Goal: Feedback & Contribution: Leave review/rating

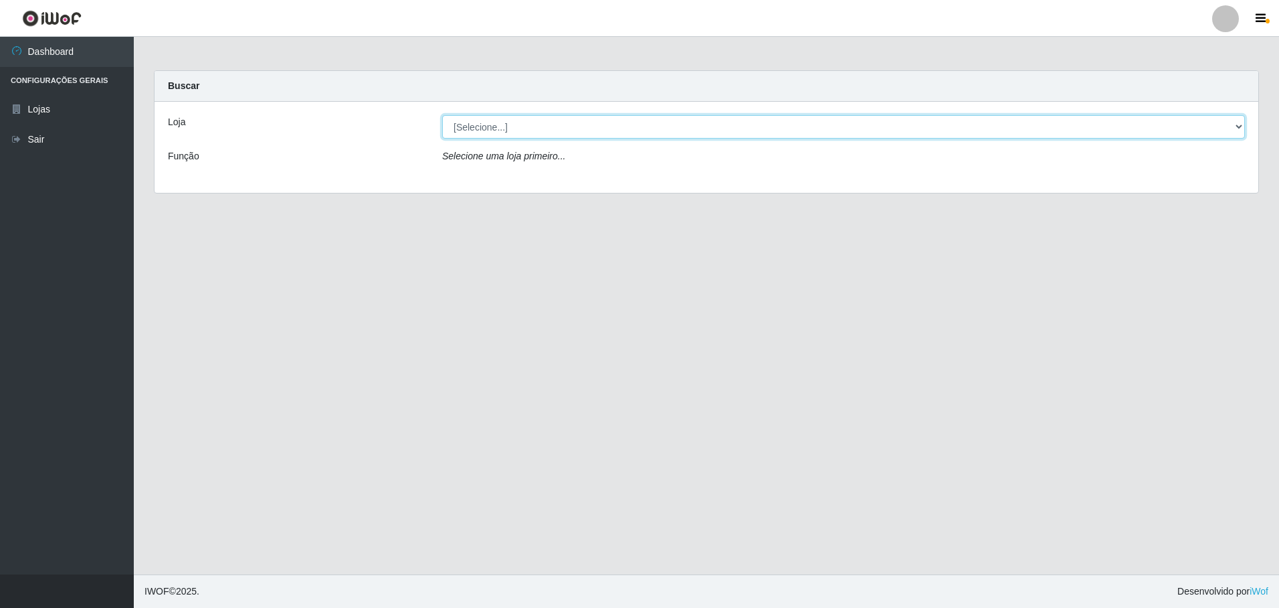
click at [618, 125] on select "[Selecione...] Extrabom - Loja 05 [GEOGRAPHIC_DATA]" at bounding box center [843, 126] width 803 height 23
select select "494"
click at [442, 115] on select "[Selecione...] Extrabom - Loja 05 [GEOGRAPHIC_DATA]" at bounding box center [843, 126] width 803 height 23
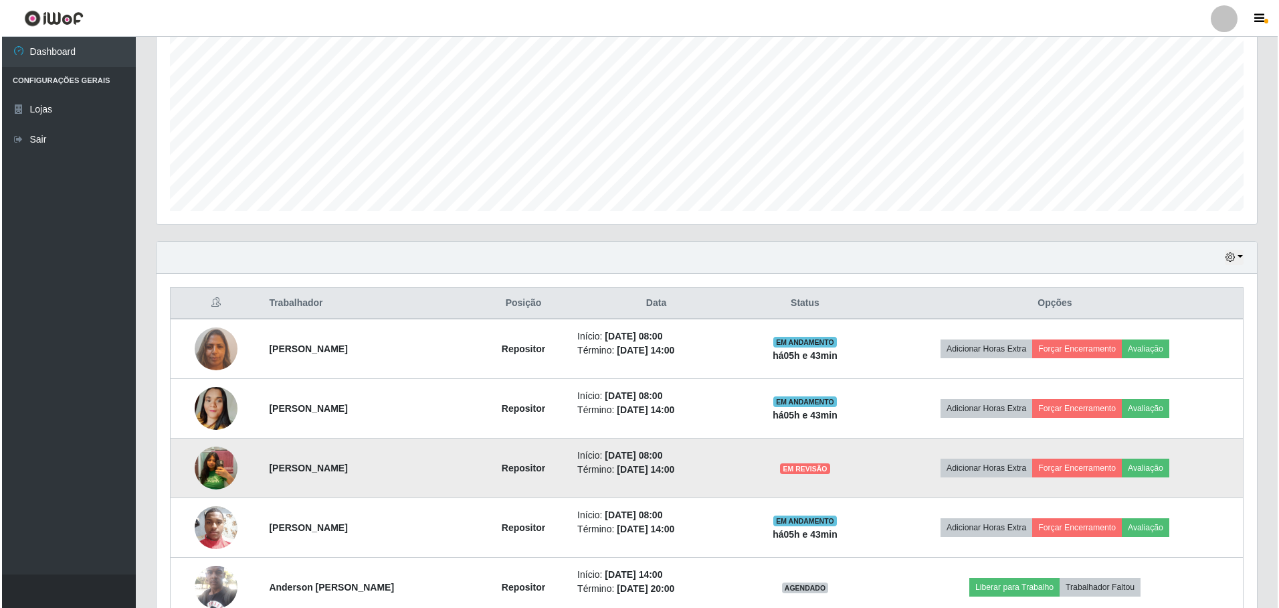
scroll to position [400, 0]
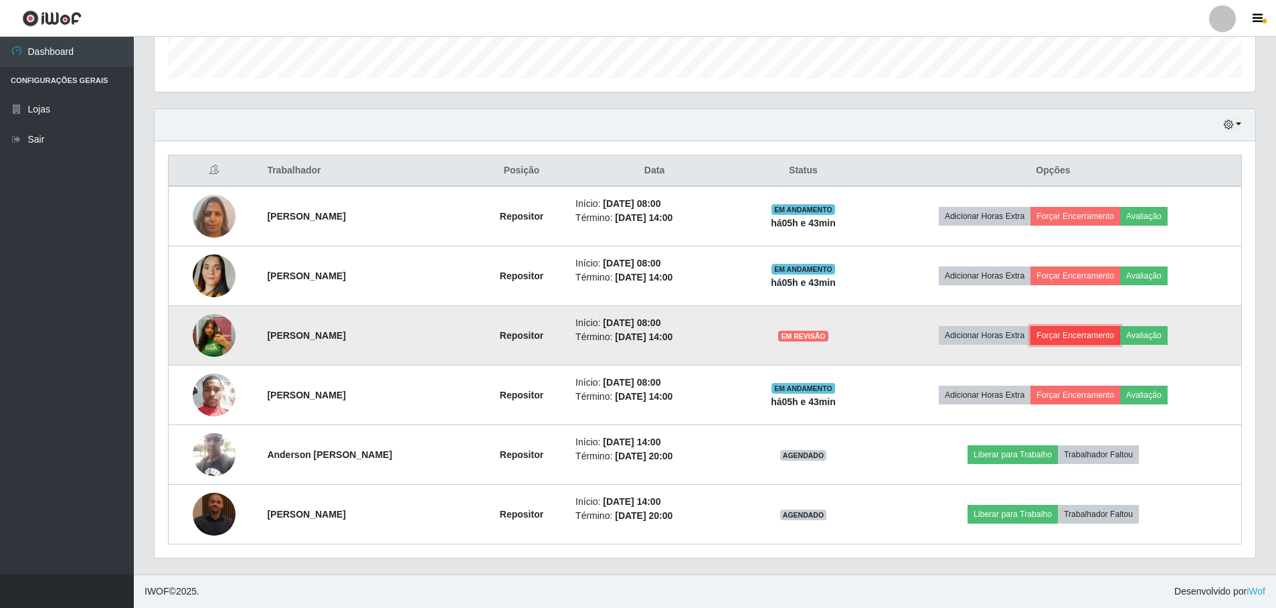
click at [1095, 336] on button "Forçar Encerramento" at bounding box center [1076, 335] width 90 height 19
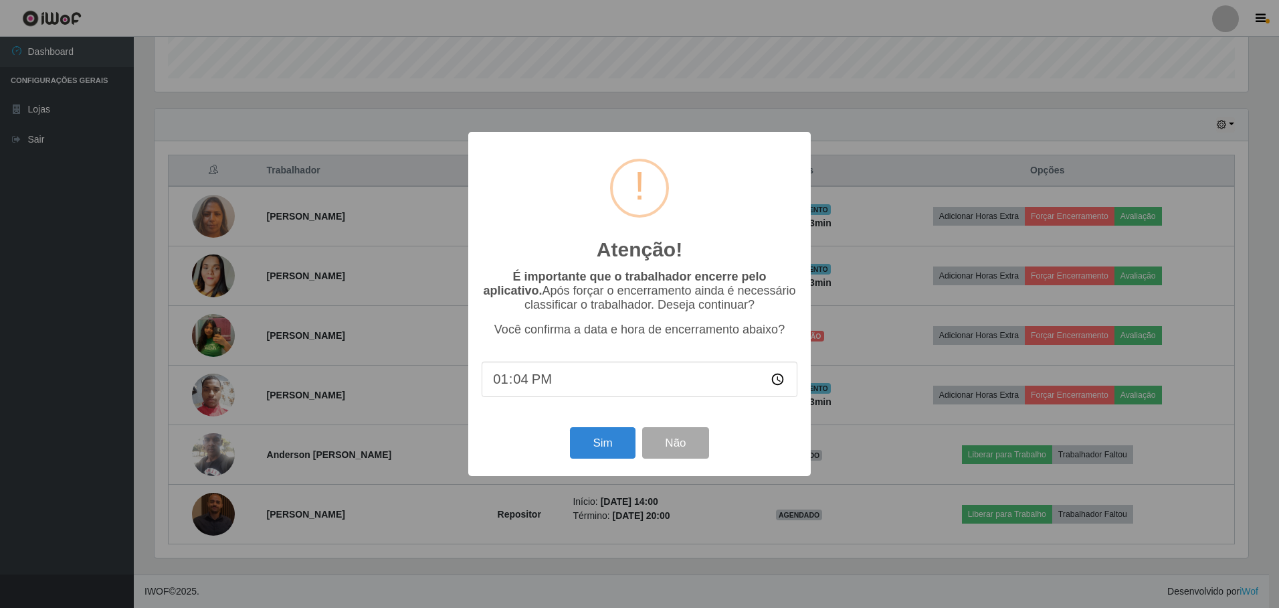
type input "13:40"
type input "13:44"
click at [600, 446] on button "Sim" at bounding box center [602, 442] width 65 height 31
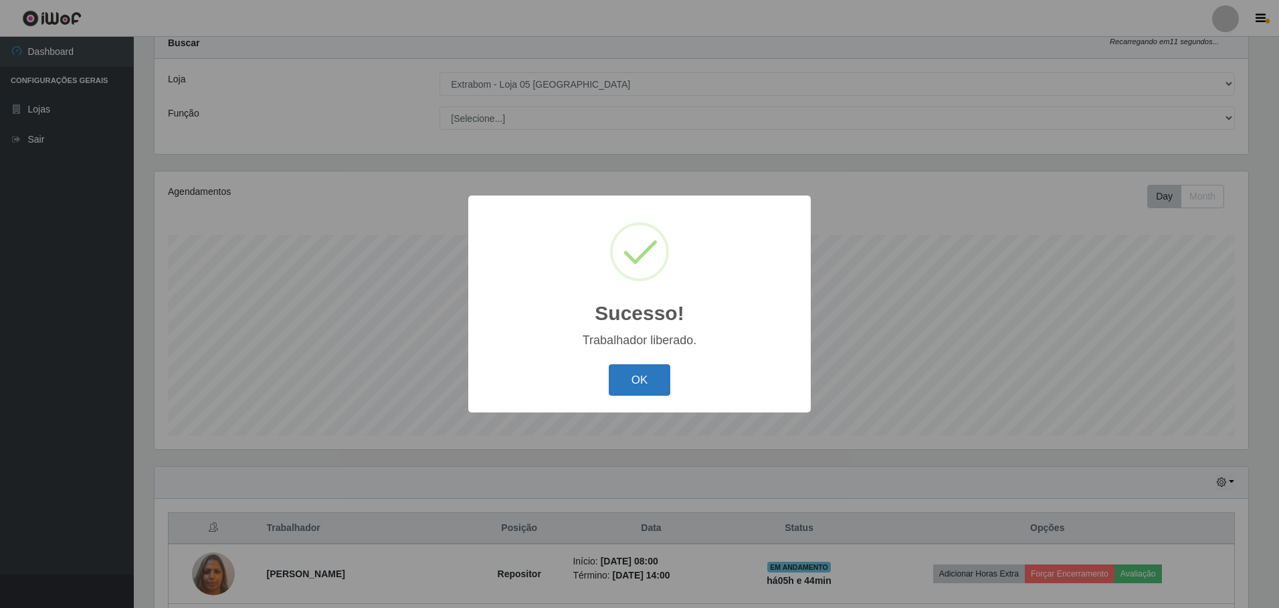
click at [641, 379] on button "OK" at bounding box center [640, 379] width 62 height 31
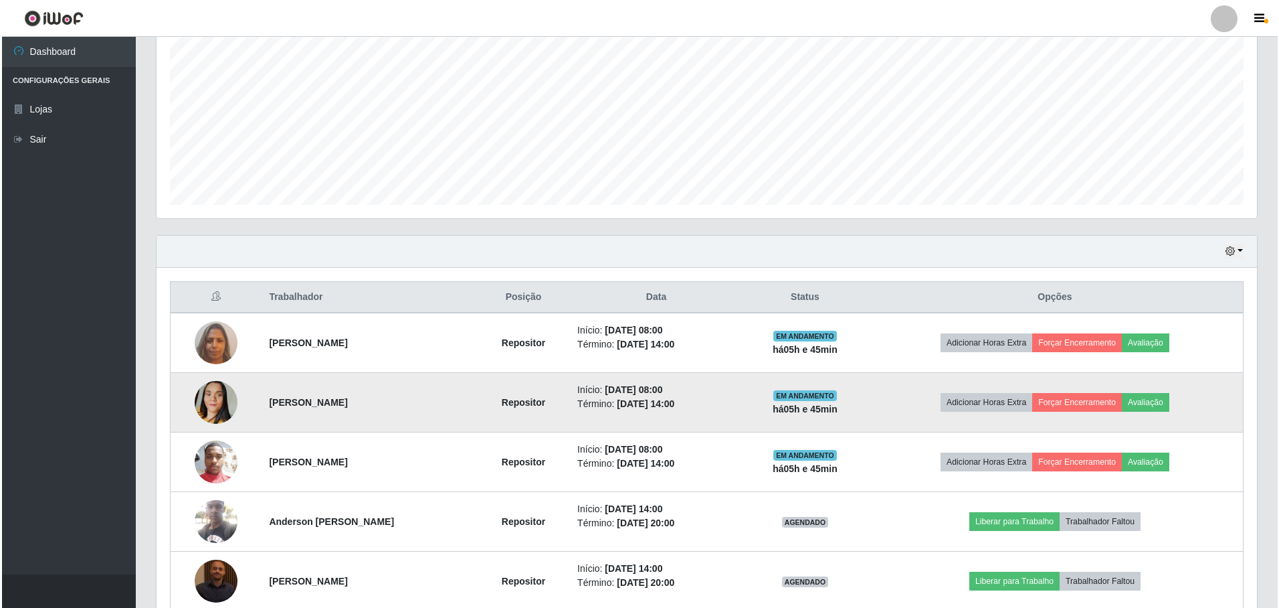
scroll to position [341, 0]
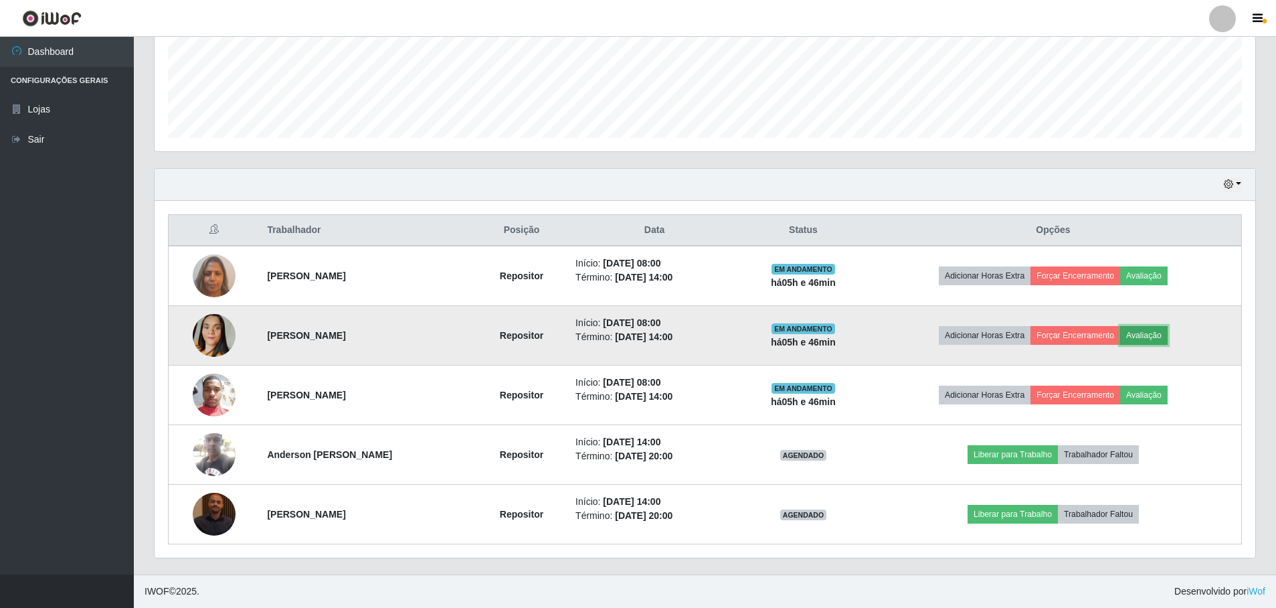
click at [1165, 337] on button "Avaliação" at bounding box center [1144, 335] width 48 height 19
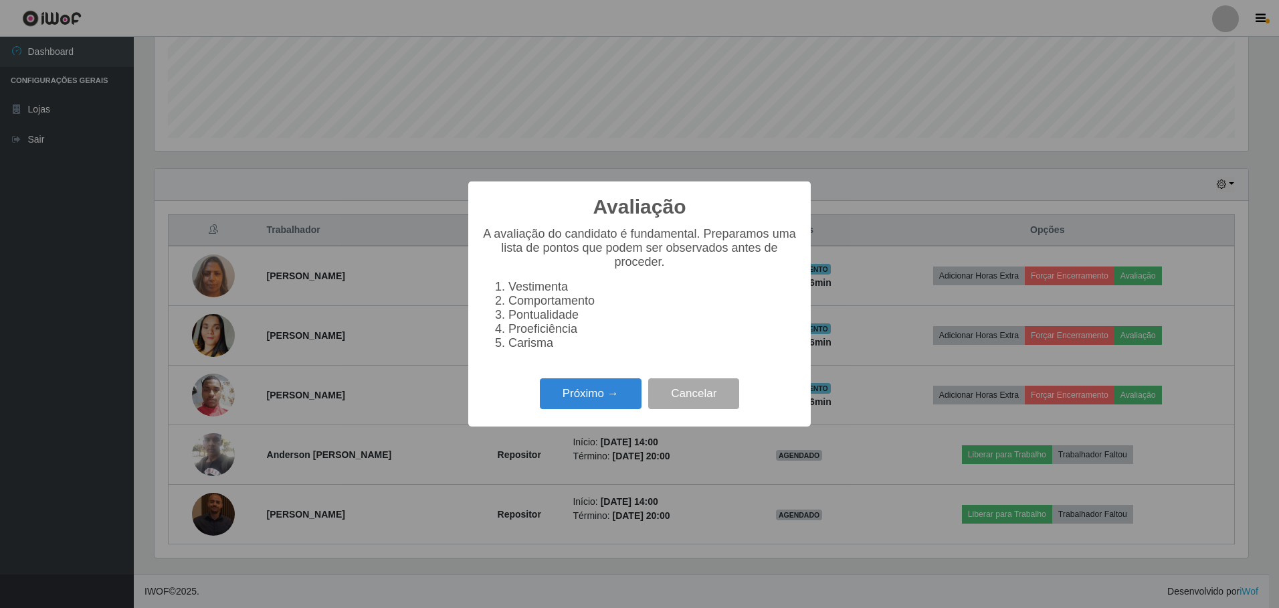
scroll to position [278, 1094]
click at [573, 395] on button "Próximo →" at bounding box center [591, 393] width 102 height 31
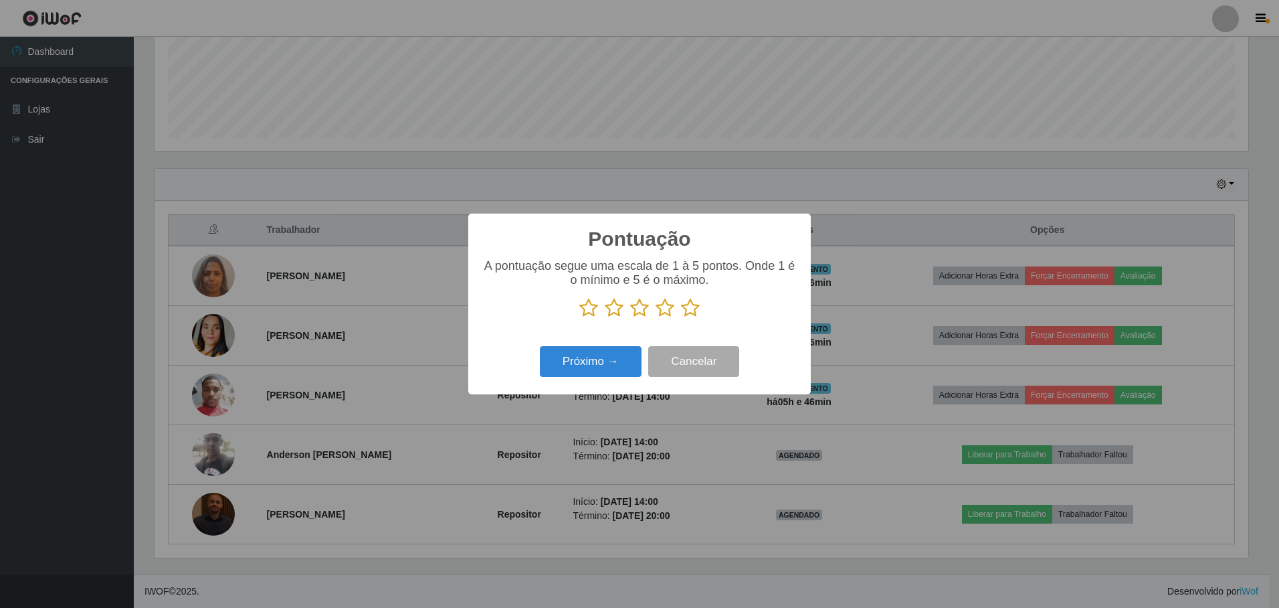
click at [689, 312] on icon at bounding box center [690, 308] width 19 height 20
click at [681, 318] on input "radio" at bounding box center [681, 318] width 0 height 0
click at [600, 363] on button "Próximo →" at bounding box center [591, 361] width 102 height 31
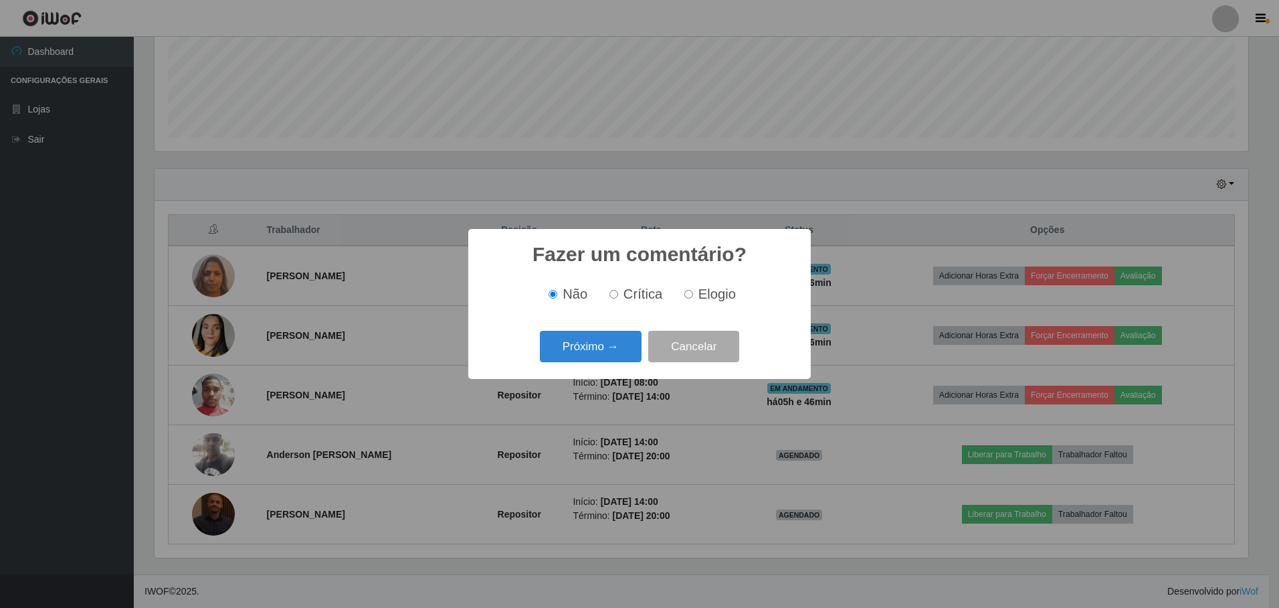
click at [688, 295] on input "Elogio" at bounding box center [689, 294] width 9 height 9
radio input "true"
click at [594, 345] on button "Próximo →" at bounding box center [591, 346] width 102 height 31
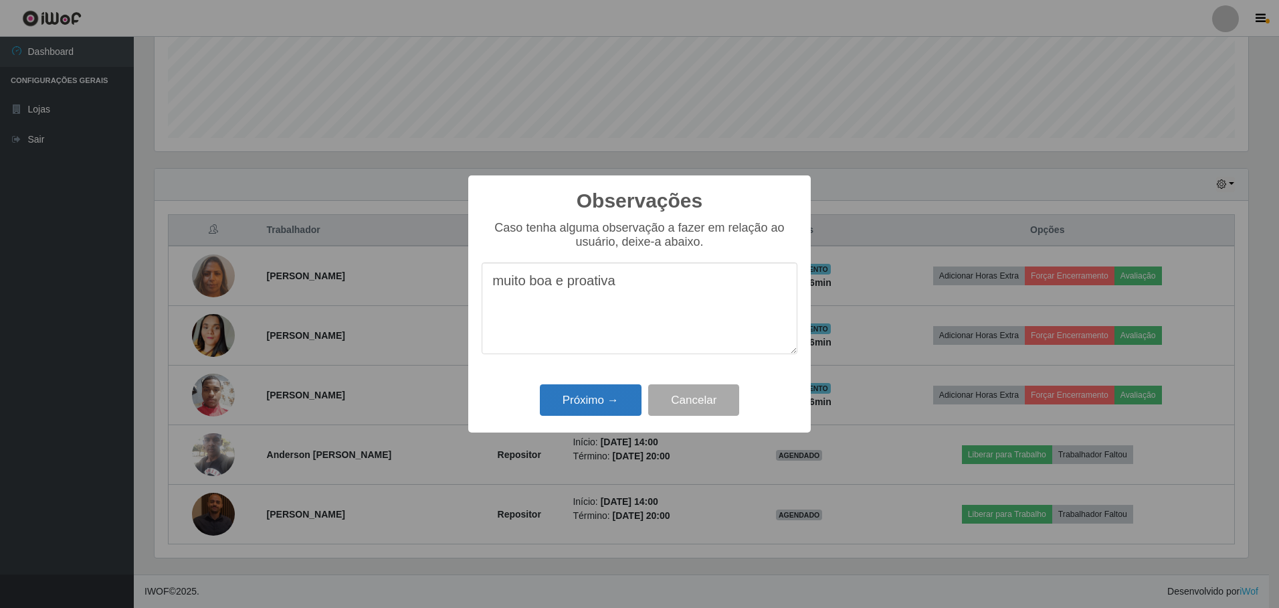
type textarea "muito boa e proativa"
click at [594, 403] on button "Próximo →" at bounding box center [591, 399] width 102 height 31
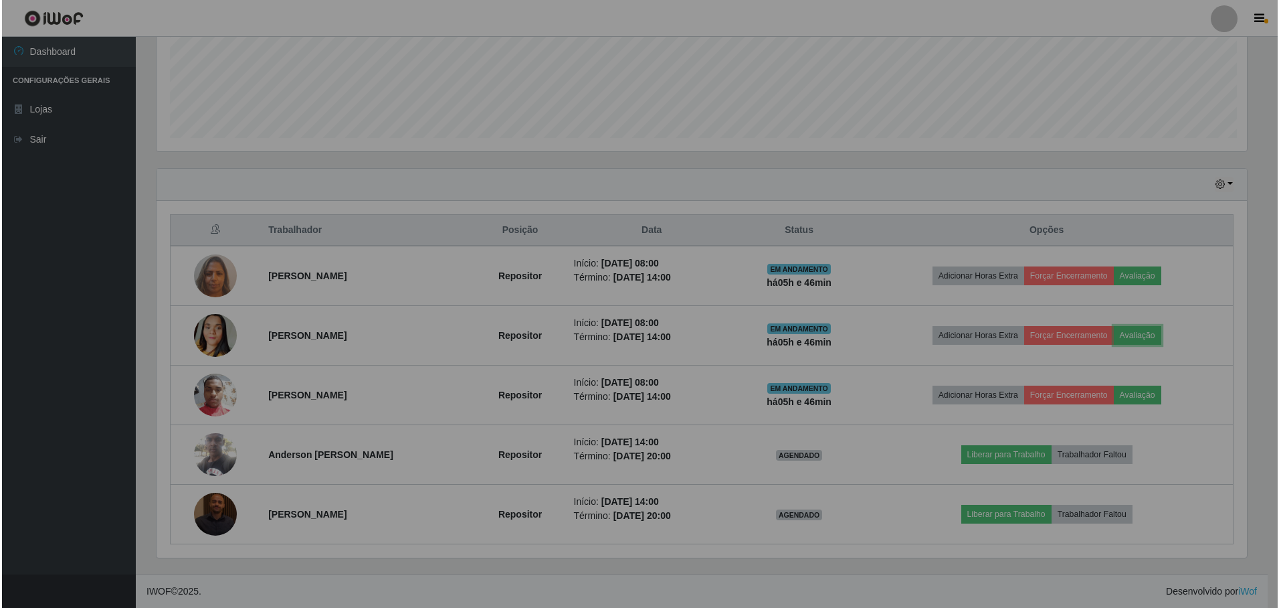
scroll to position [278, 1101]
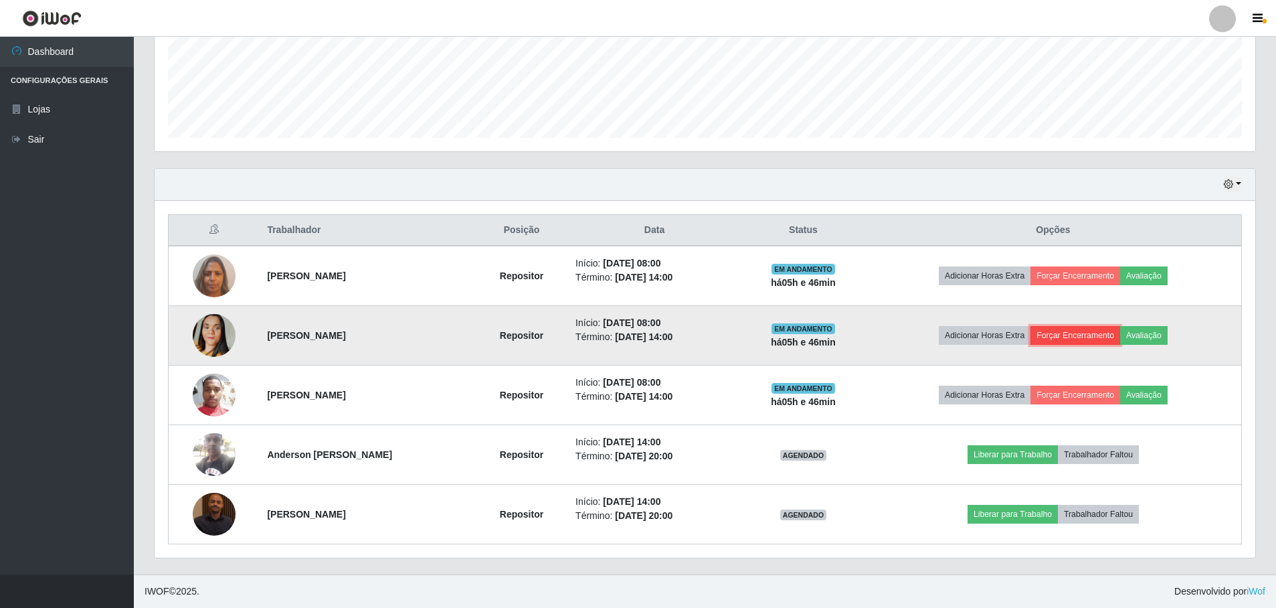
click at [1091, 335] on button "Forçar Encerramento" at bounding box center [1076, 335] width 90 height 19
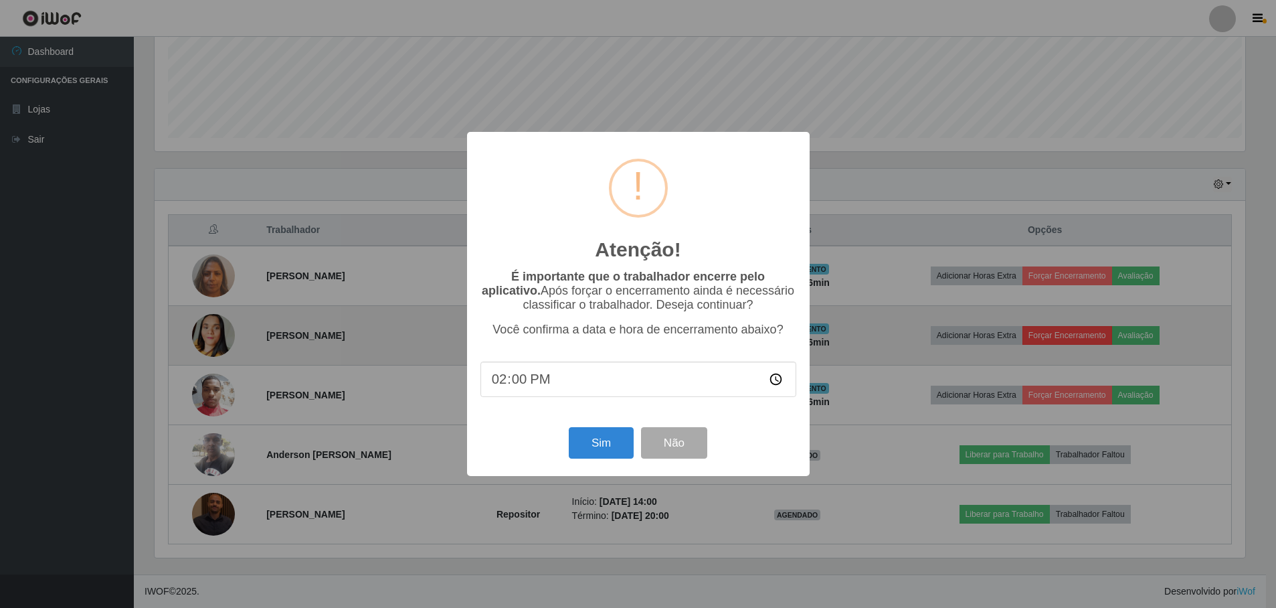
scroll to position [278, 1094]
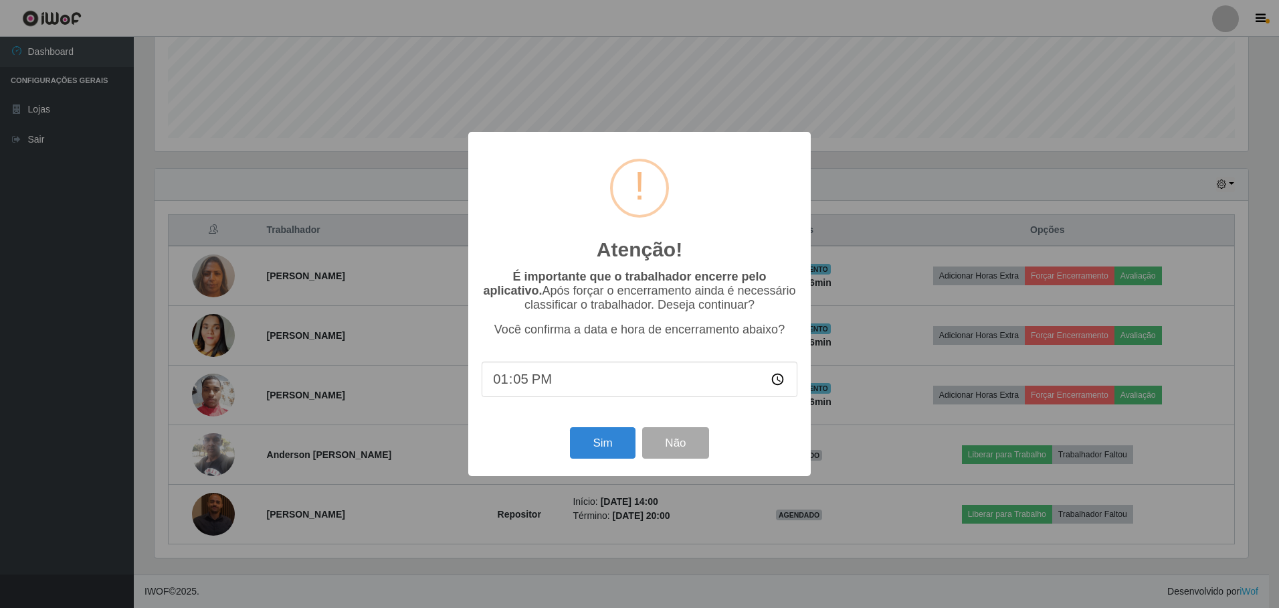
type input "13:50"
click at [598, 448] on button "Sim" at bounding box center [602, 442] width 65 height 31
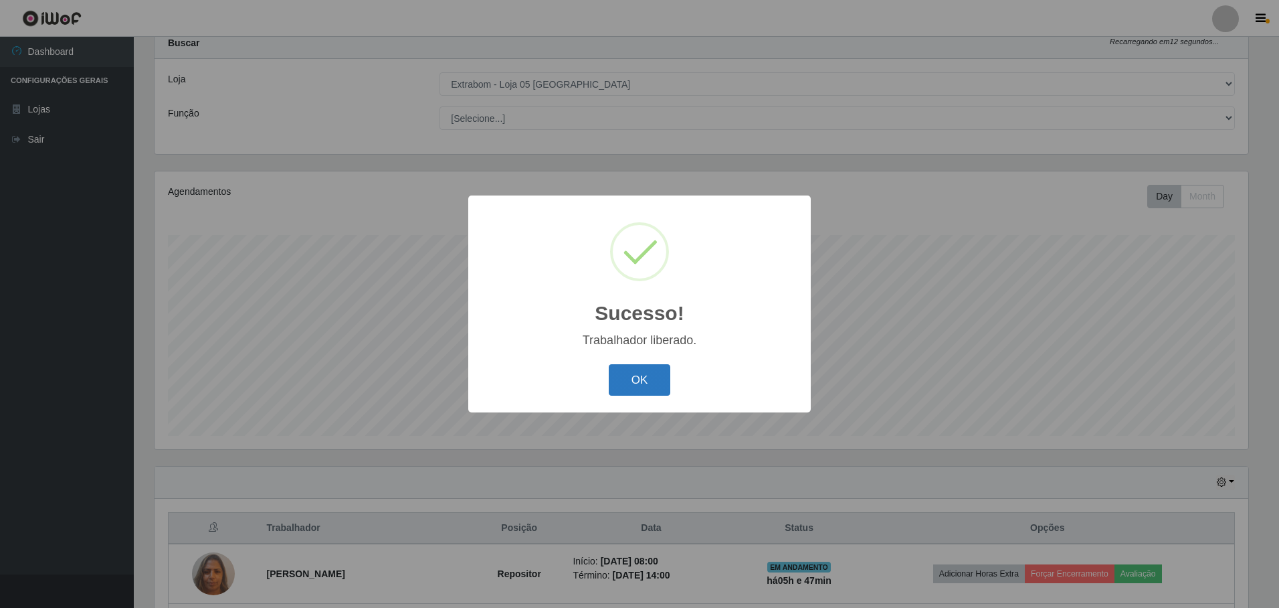
click at [645, 375] on button "OK" at bounding box center [640, 379] width 62 height 31
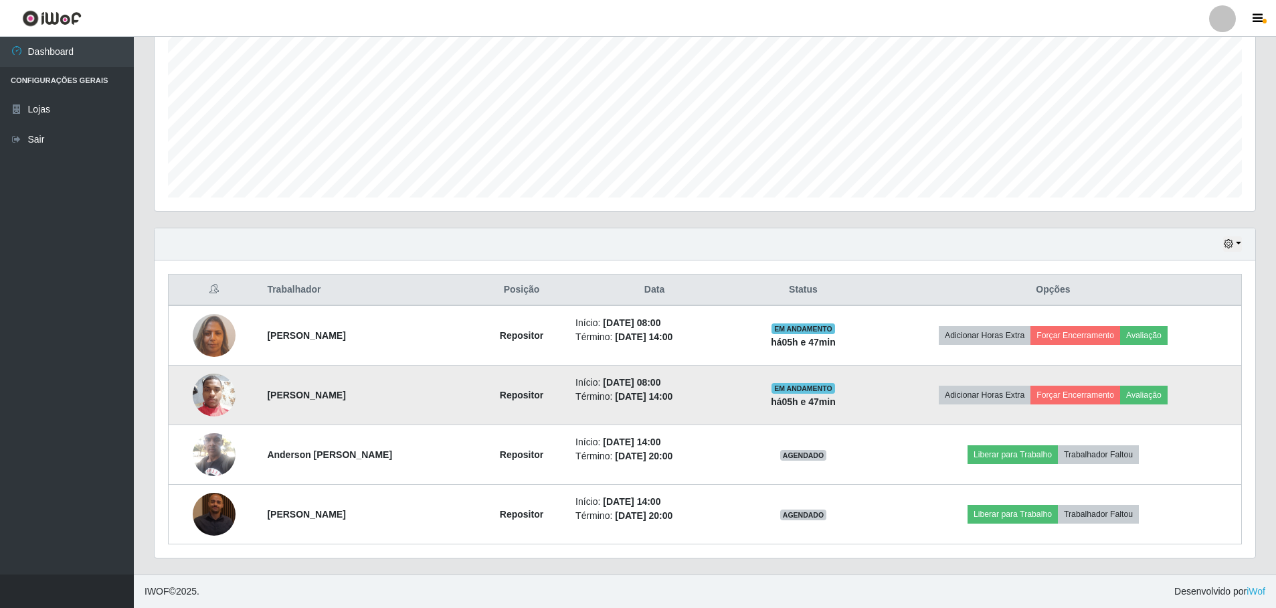
scroll to position [214, 0]
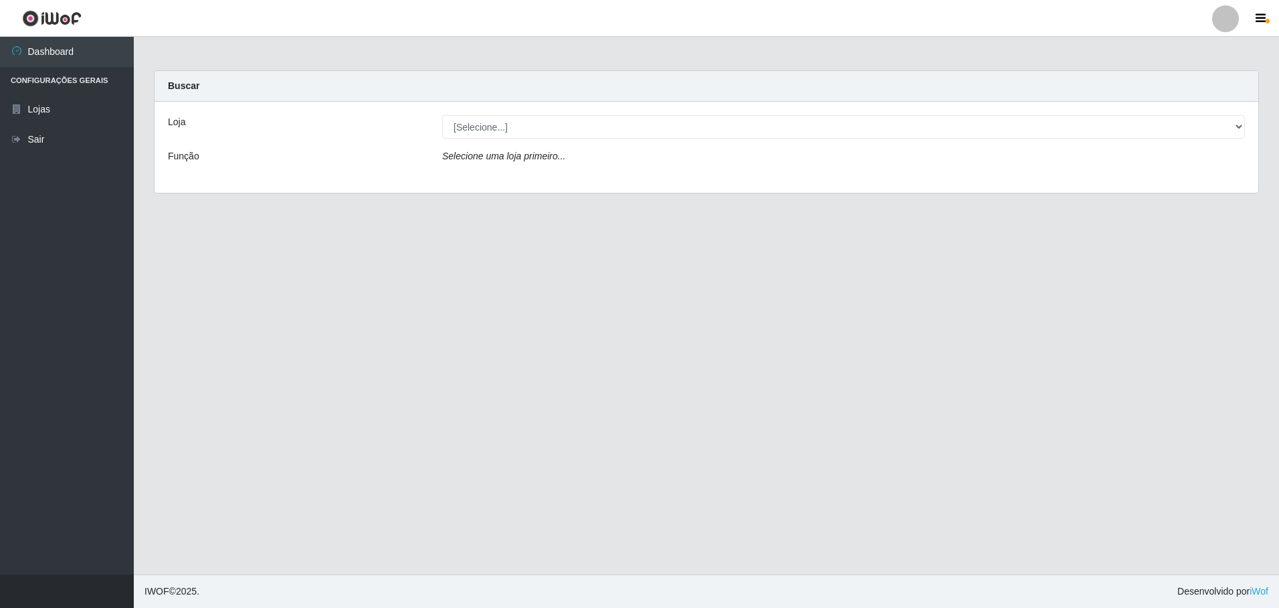
click at [584, 166] on div "Selecione uma loja primeiro..." at bounding box center [843, 158] width 823 height 19
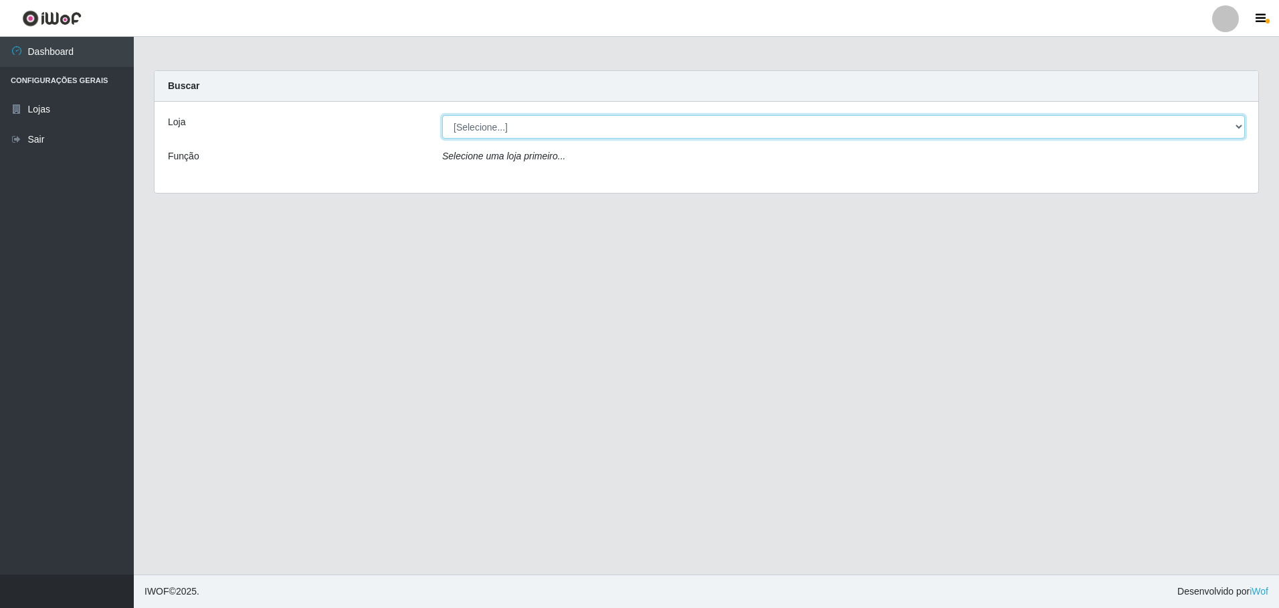
click at [581, 130] on select "[Selecione...] Extrabom - Loja 05 [GEOGRAPHIC_DATA]" at bounding box center [843, 126] width 803 height 23
select select "494"
click at [442, 115] on select "[Selecione...] Extrabom - Loja 05 [GEOGRAPHIC_DATA]" at bounding box center [843, 126] width 803 height 23
